Goal: Find specific page/section: Find specific page/section

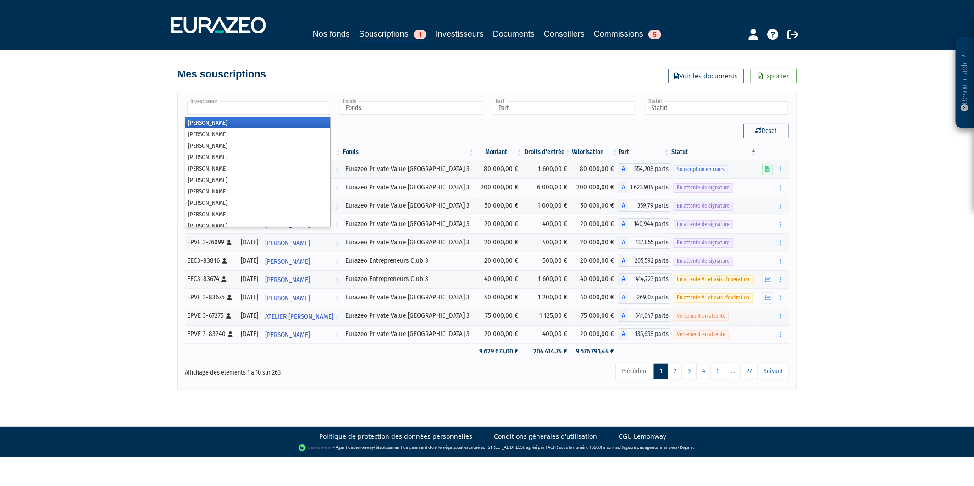
click at [222, 113] on input "text" at bounding box center [258, 107] width 142 height 13
type input "mich"
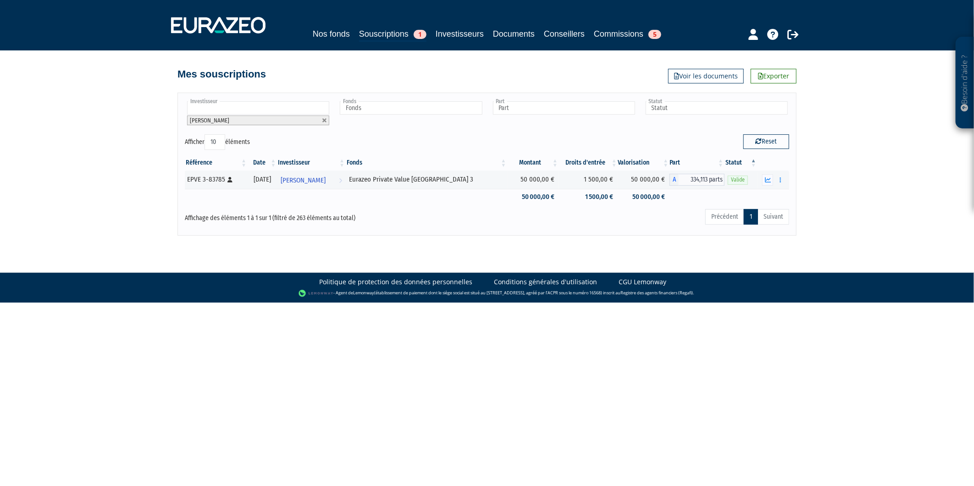
click at [255, 116] on li "[PERSON_NAME]" at bounding box center [258, 121] width 142 height 10
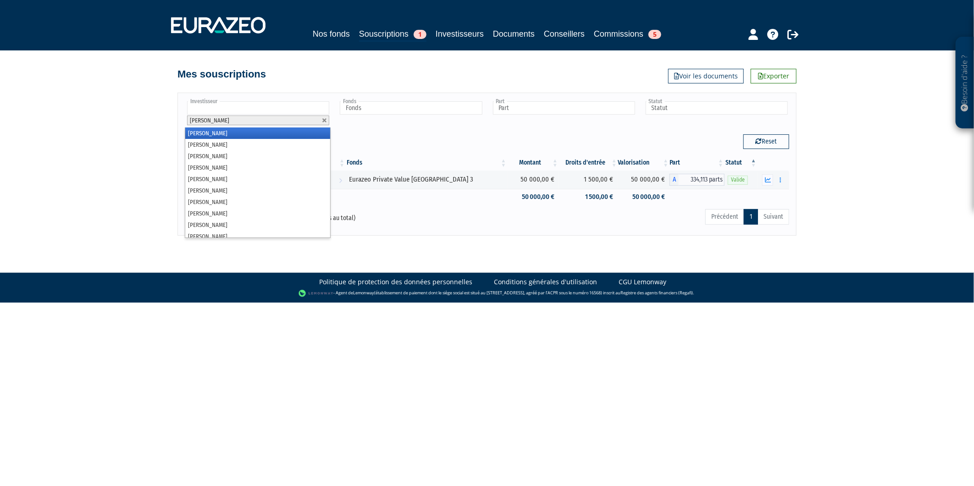
click at [266, 105] on input "text" at bounding box center [258, 107] width 142 height 13
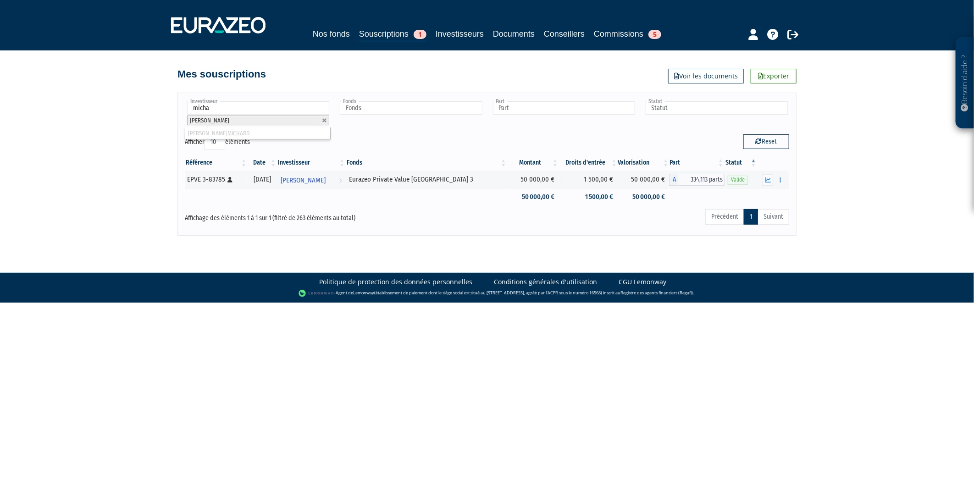
click at [324, 124] on li "[PERSON_NAME]" at bounding box center [258, 121] width 142 height 10
click at [324, 119] on link at bounding box center [325, 121] width 6 height 6
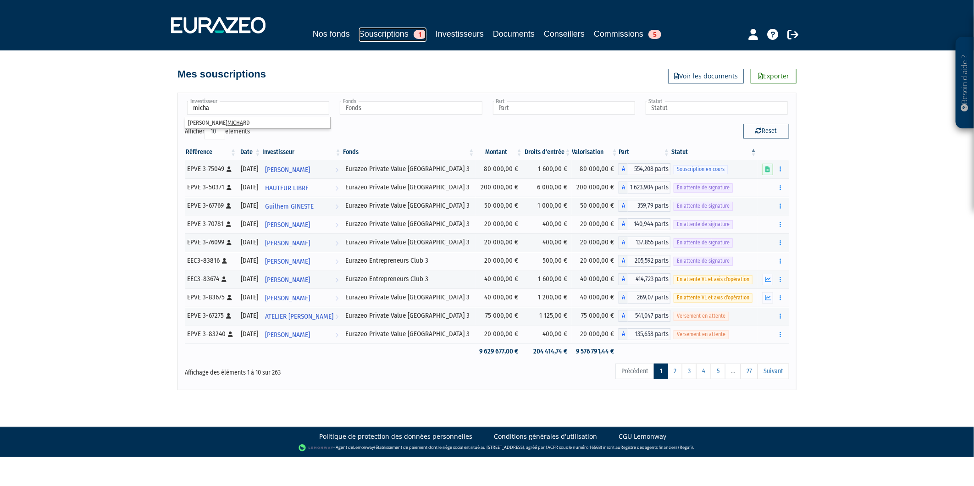
click at [392, 30] on link "Souscriptions 1" at bounding box center [392, 35] width 67 height 14
type input "Investisseur"
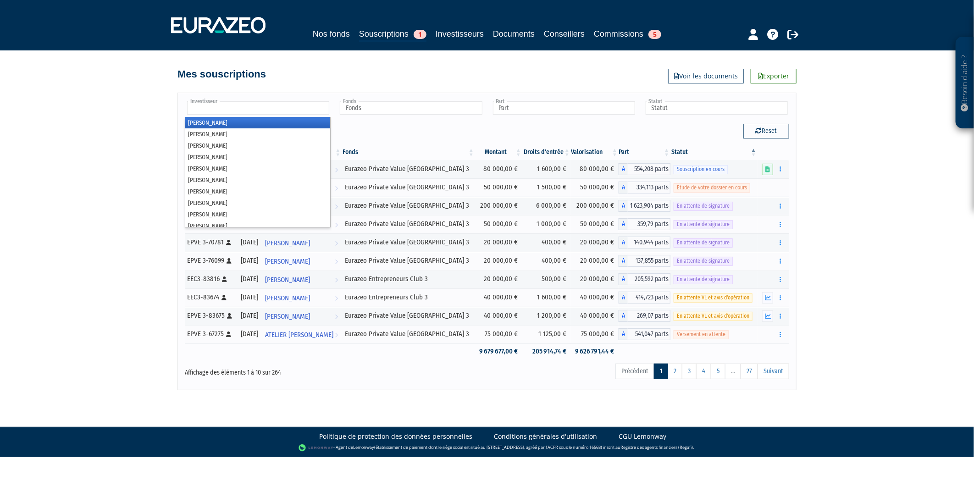
click at [216, 106] on input "text" at bounding box center [258, 107] width 142 height 13
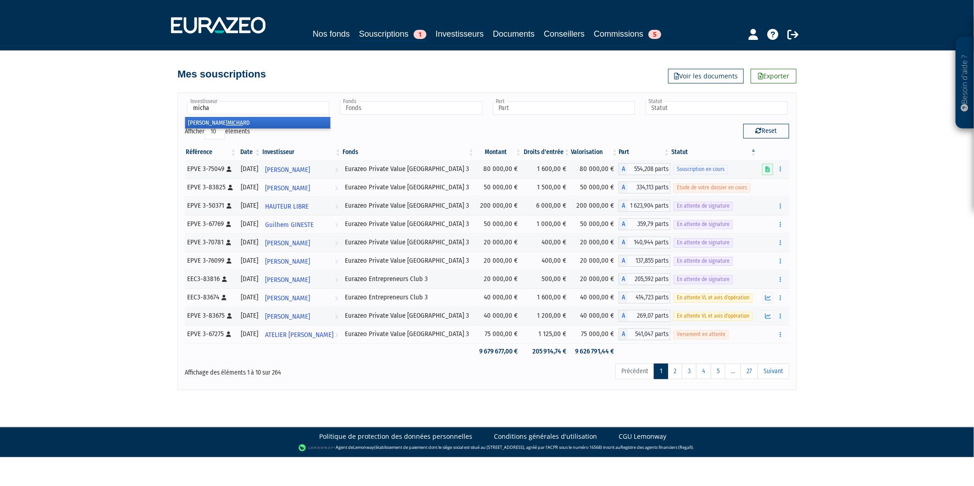
type input "michar"
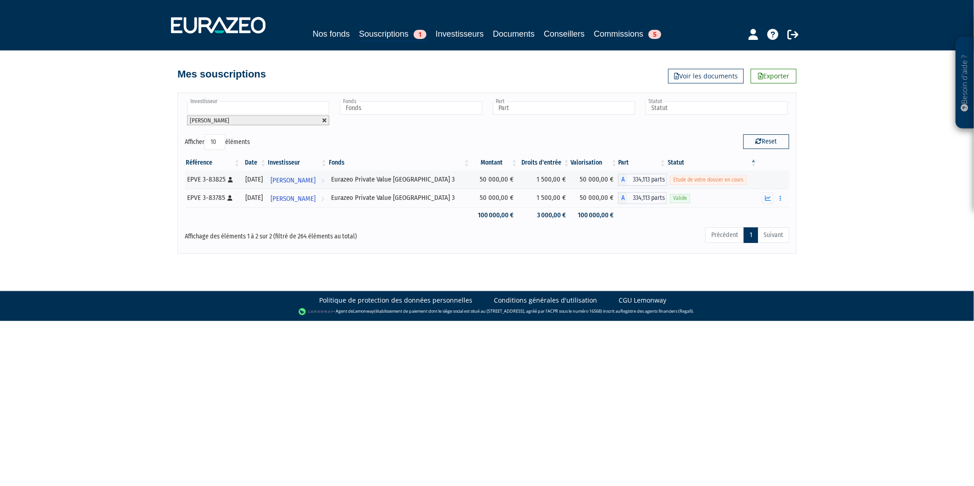
click at [324, 122] on link at bounding box center [325, 121] width 6 height 6
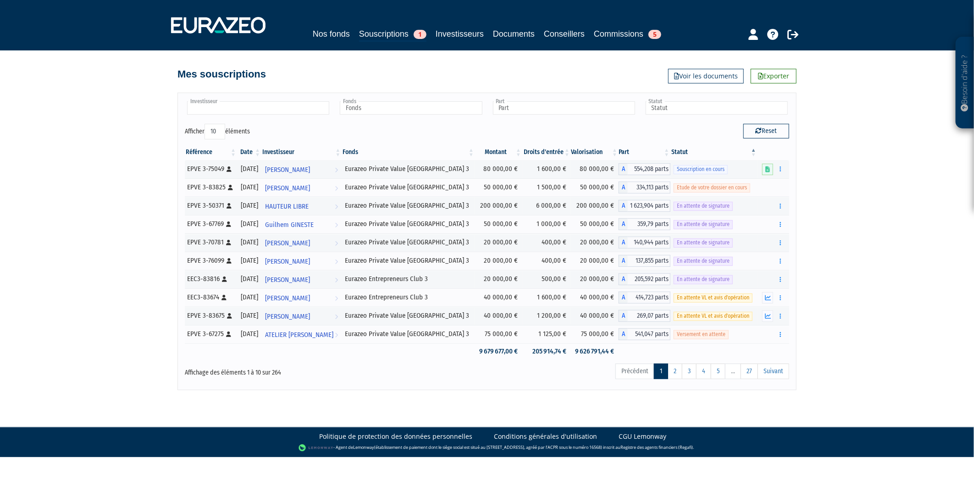
type input "Investisseur"
